Goal: Task Accomplishment & Management: Manage account settings

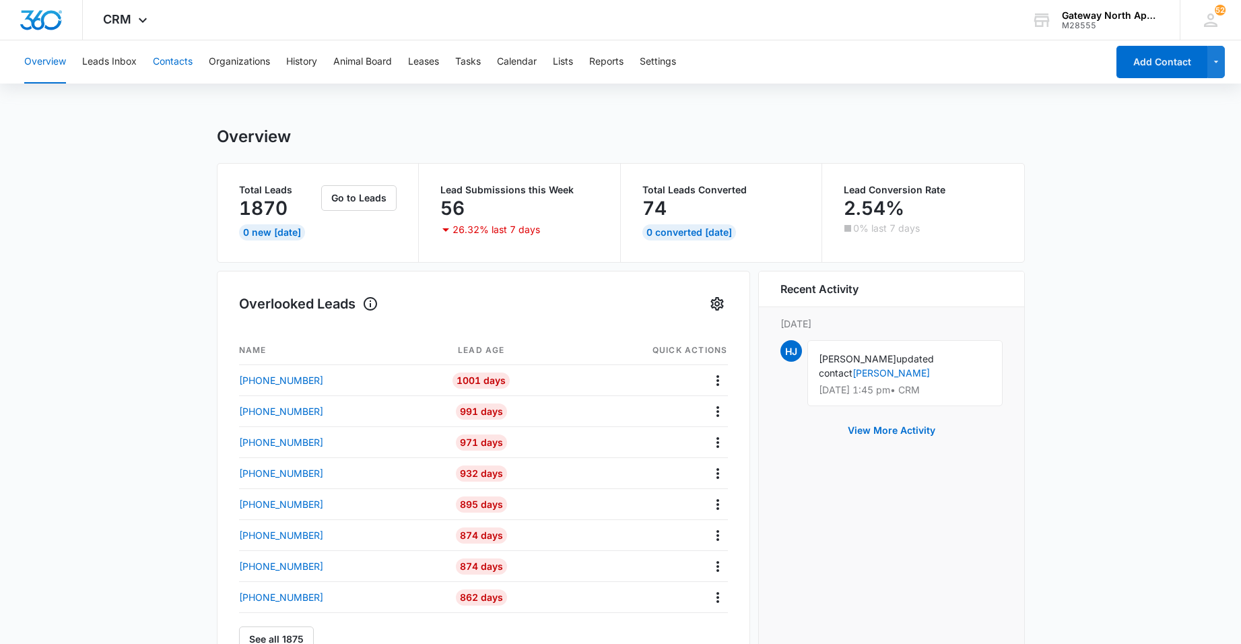
click at [175, 68] on button "Contacts" at bounding box center [173, 61] width 40 height 43
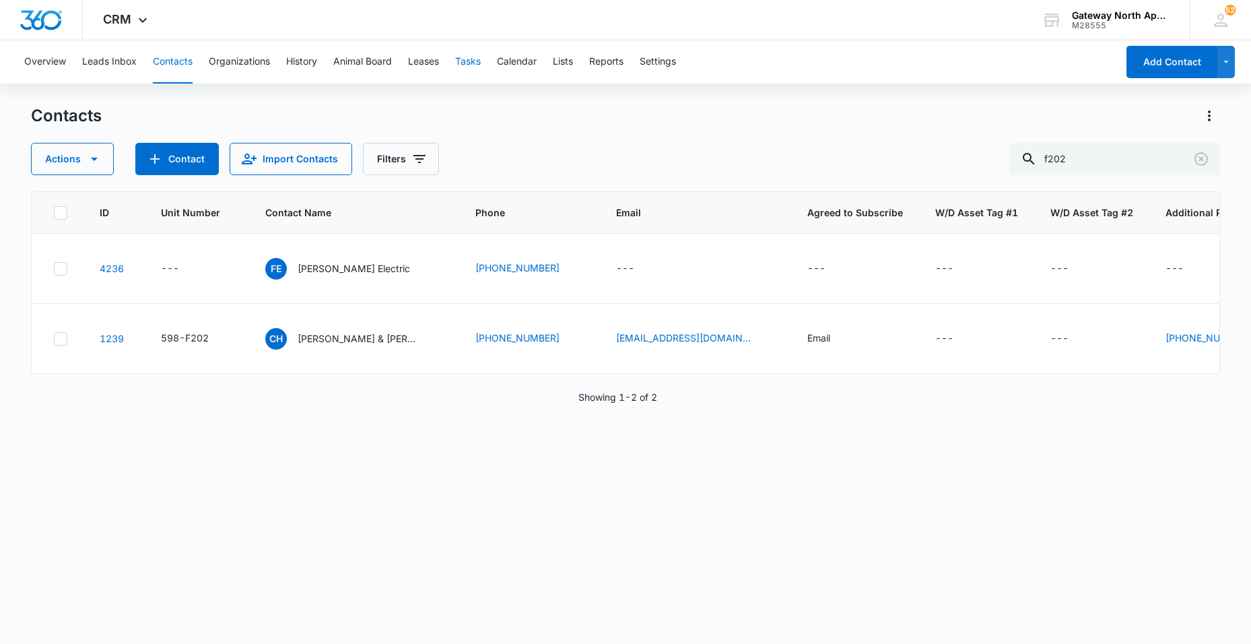
click at [473, 62] on button "Tasks" at bounding box center [468, 61] width 26 height 43
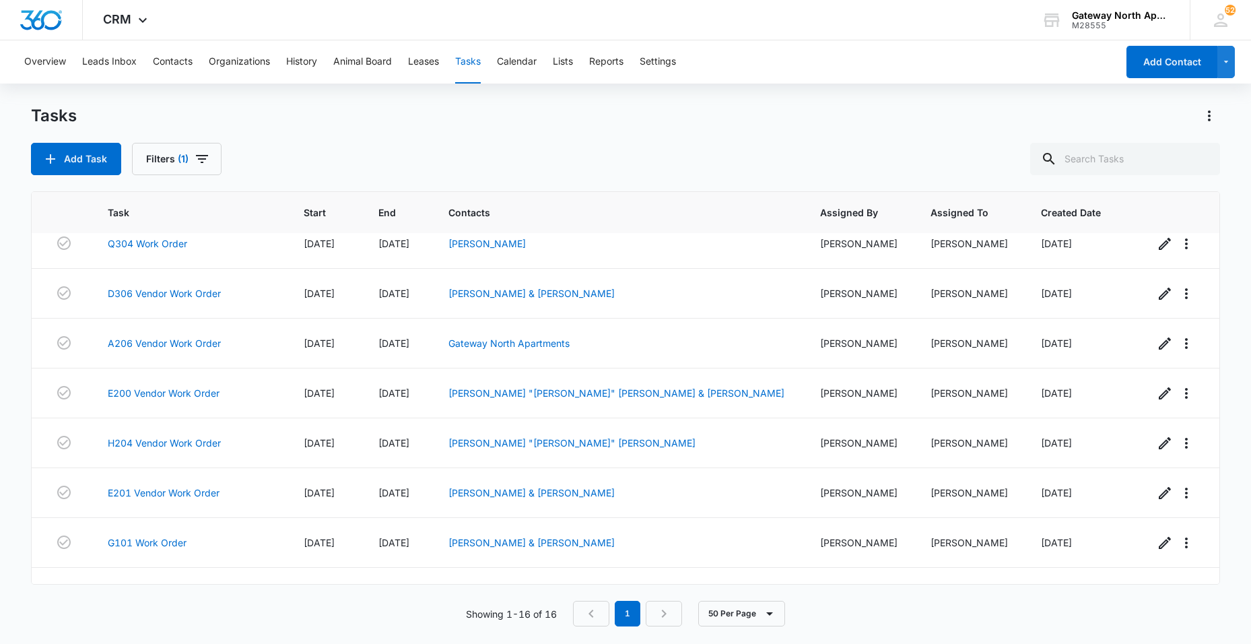
scroll to position [269, 0]
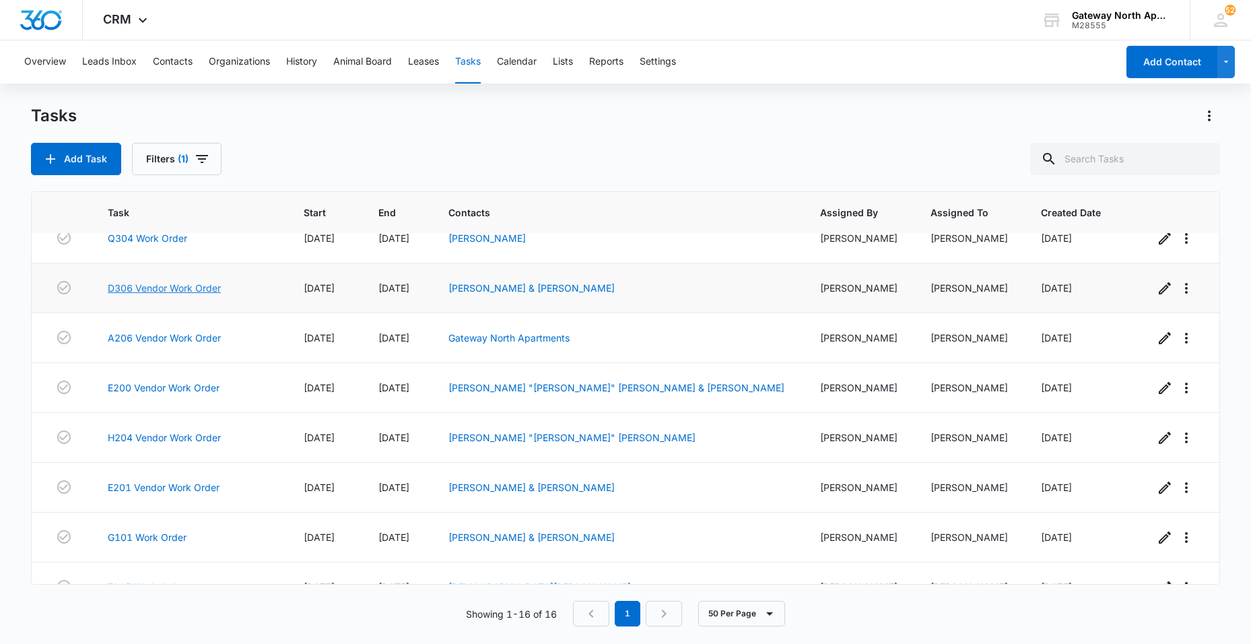
click at [180, 285] on link "D306 Vendor Work Order" at bounding box center [164, 288] width 113 height 14
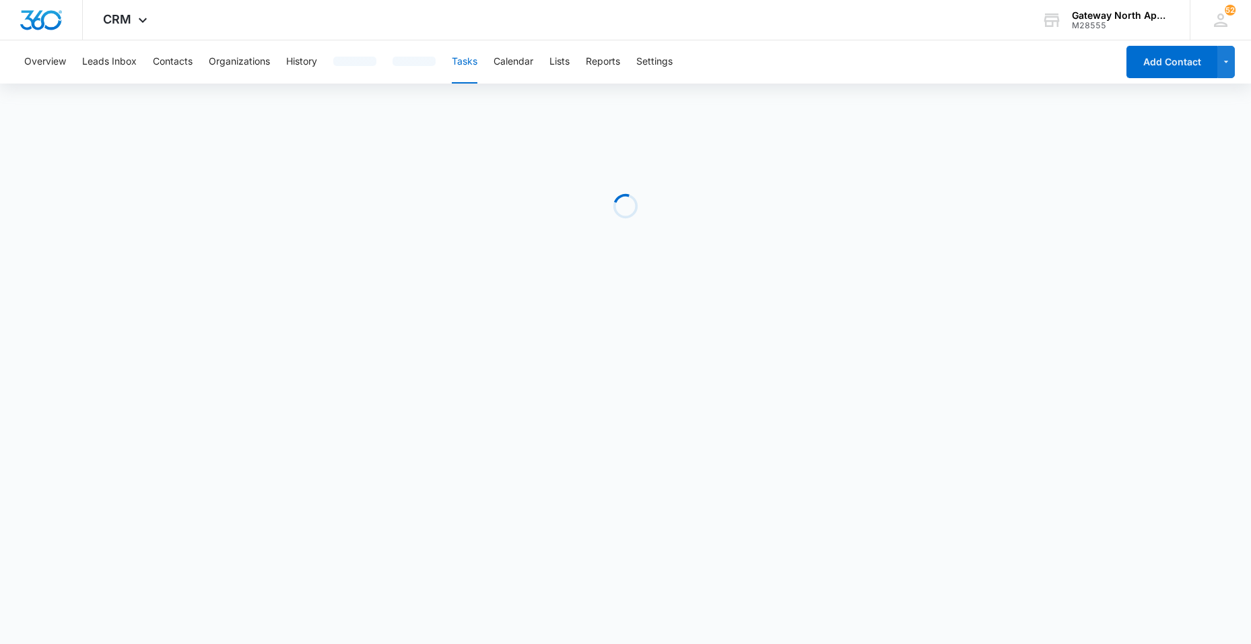
drag, startPoint x: 660, startPoint y: 123, endPoint x: 701, endPoint y: 108, distance: 44.3
click at [685, 118] on div "Loading" at bounding box center [625, 206] width 1188 height 202
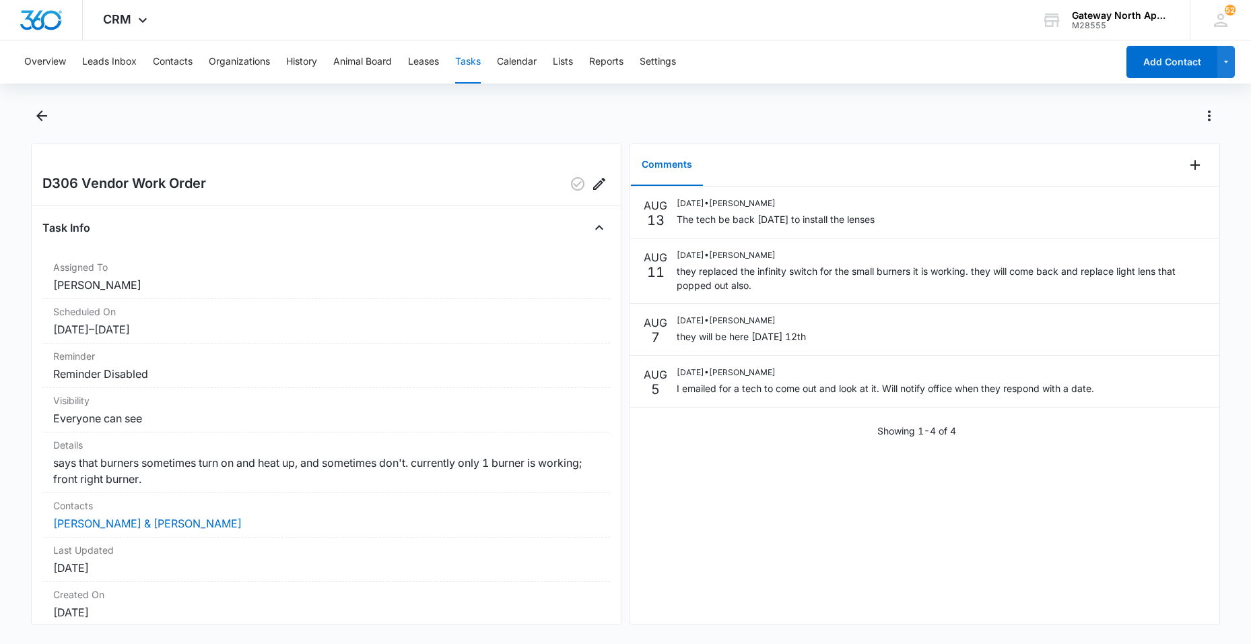
click at [464, 57] on button "Tasks" at bounding box center [468, 61] width 26 height 43
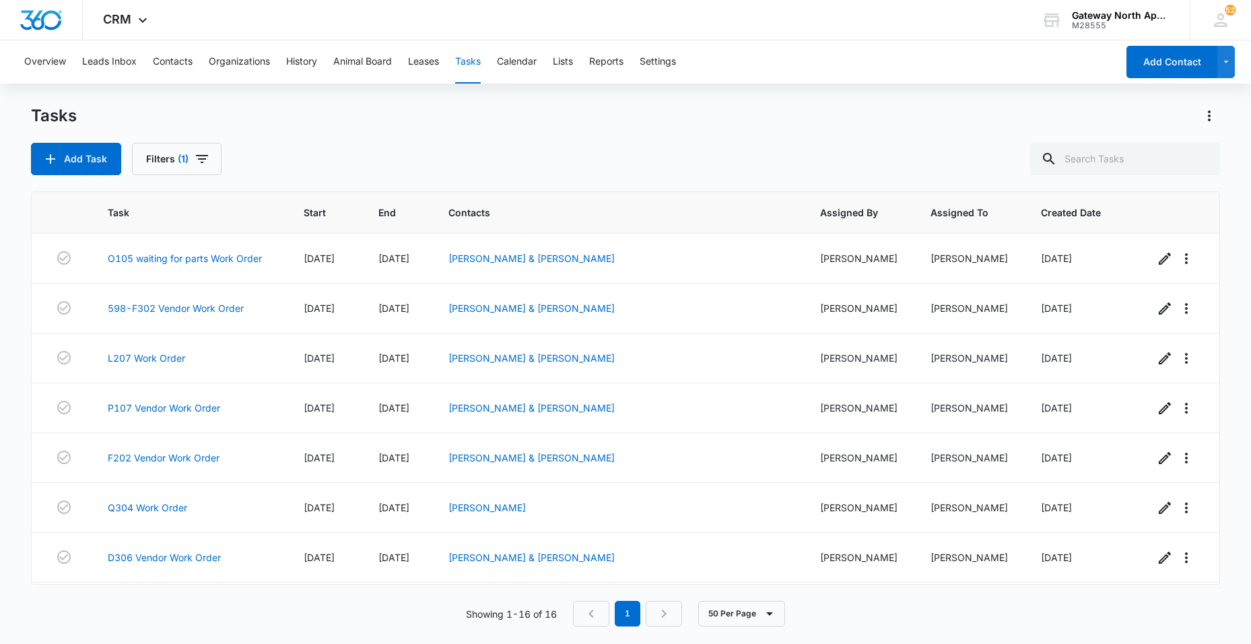
click at [193, 77] on div "Overview Leads Inbox Contacts Organizations History Animal Board Leases Tasks C…" at bounding box center [566, 61] width 1101 height 43
click at [185, 55] on button "Contacts" at bounding box center [173, 61] width 40 height 43
